Goal: Book appointment/travel/reservation

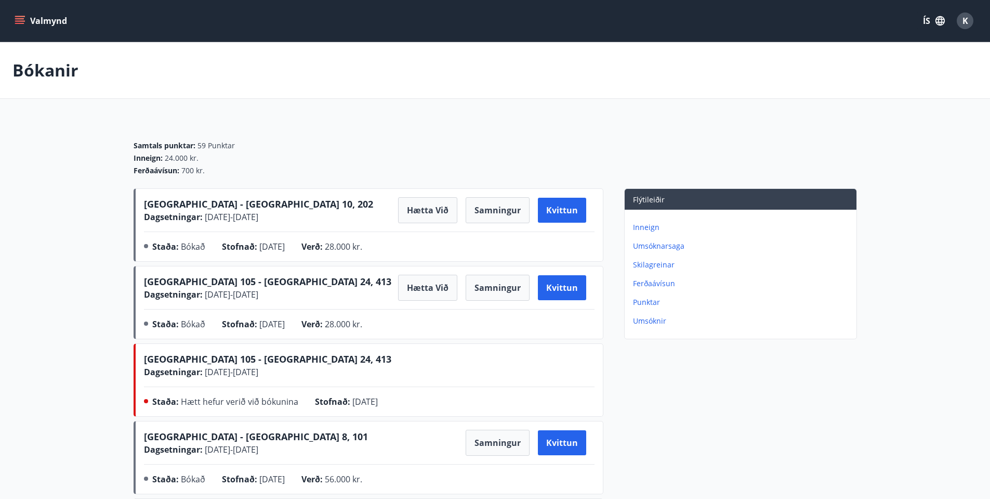
click at [644, 227] on p "Inneign" at bounding box center [742, 227] width 219 height 10
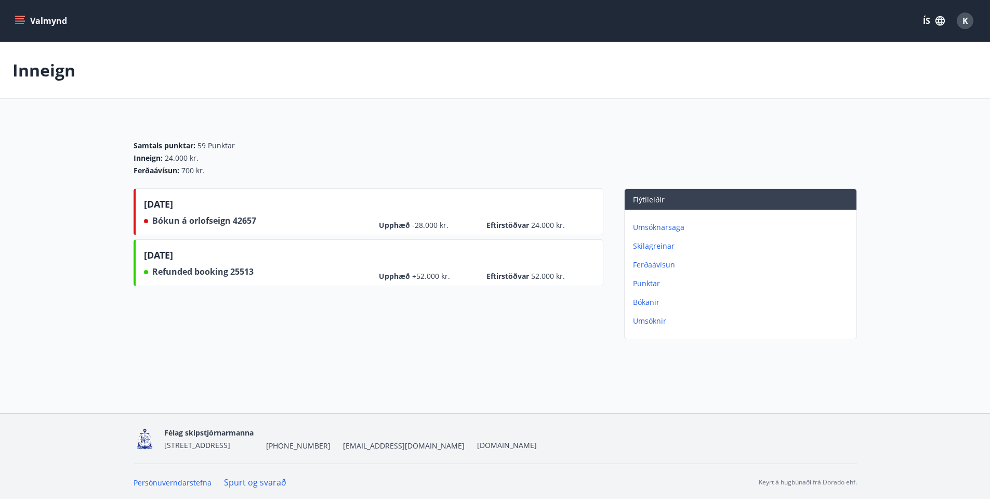
click at [644, 298] on p "Bókanir" at bounding box center [742, 302] width 219 height 10
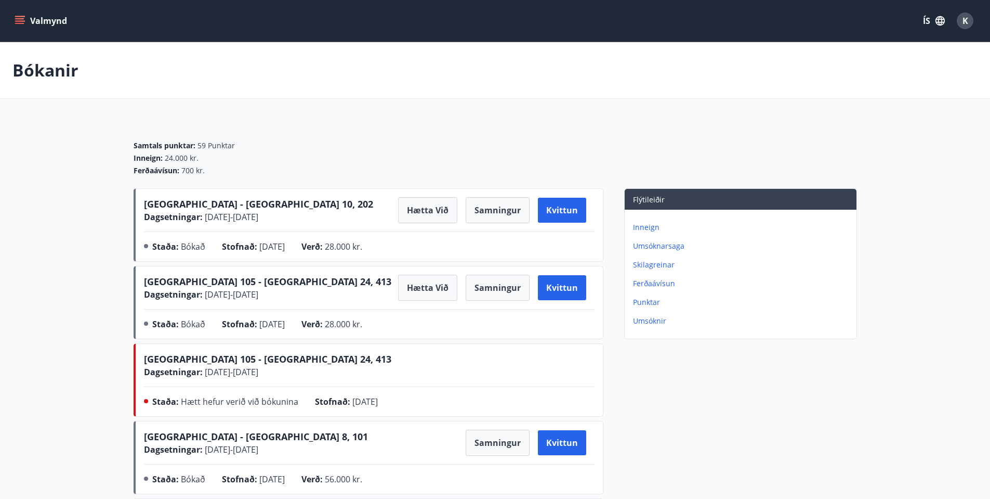
click at [204, 202] on span "[GEOGRAPHIC_DATA] - [GEOGRAPHIC_DATA] 10, 202" at bounding box center [258, 204] width 229 height 12
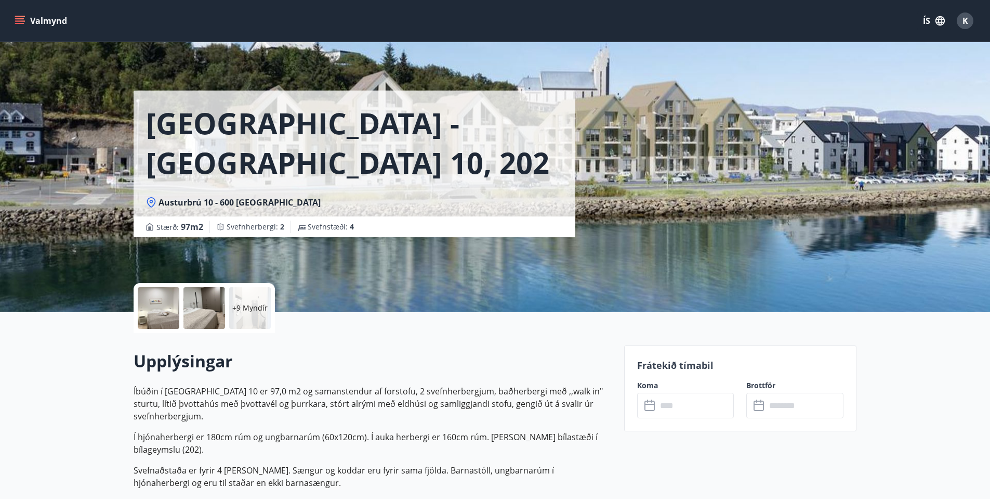
click at [156, 312] on div at bounding box center [159, 308] width 42 height 42
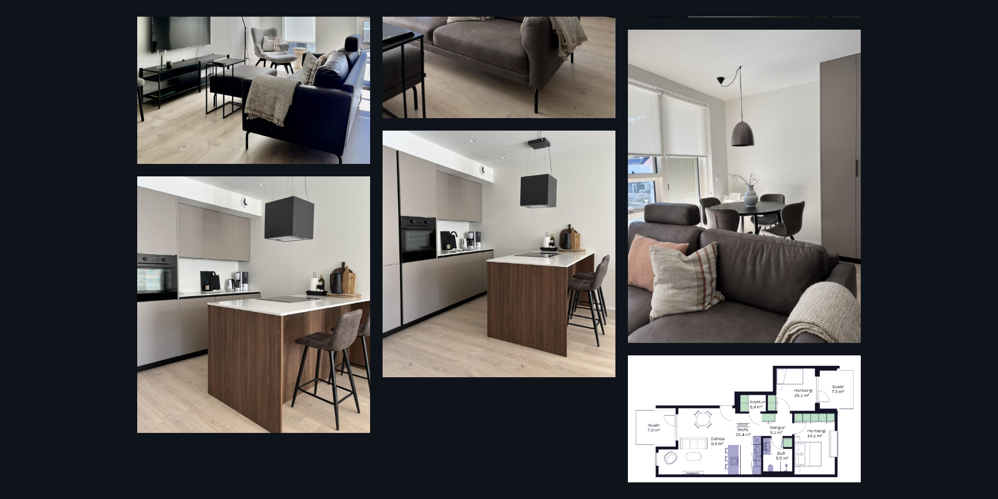
scroll to position [951, 0]
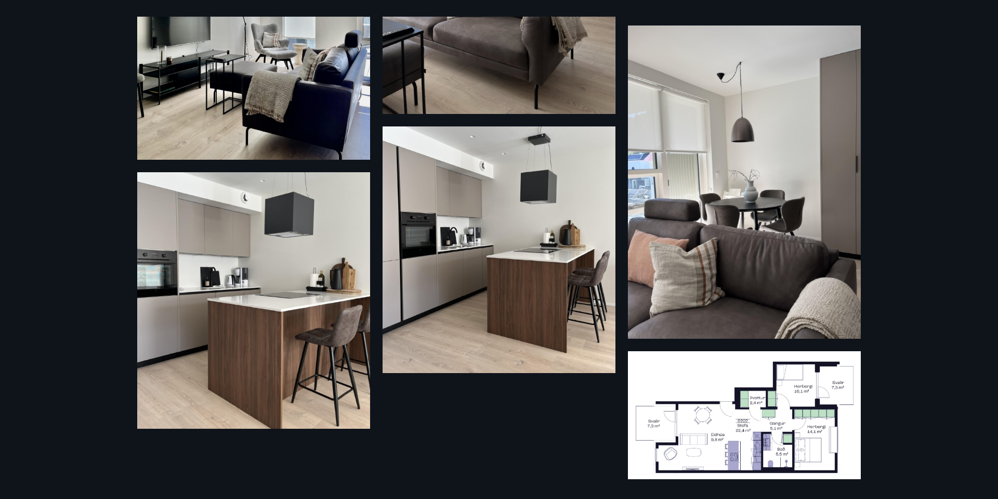
click at [720, 420] on img at bounding box center [744, 415] width 233 height 128
